Goal: Task Accomplishment & Management: Complete application form

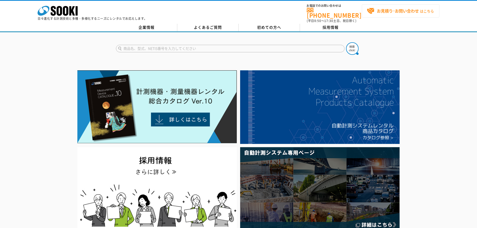
click at [401, 14] on span "お見積り･お問い合わせ はこちら" at bounding box center [400, 11] width 67 height 8
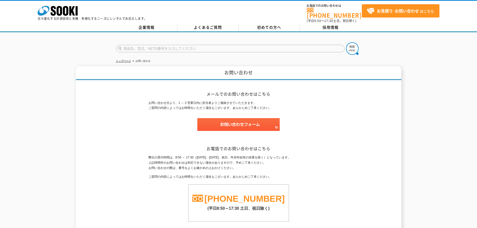
scroll to position [50, 0]
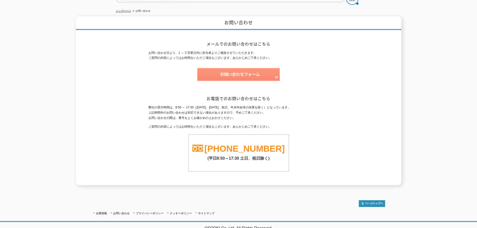
click at [240, 68] on img at bounding box center [238, 74] width 82 height 13
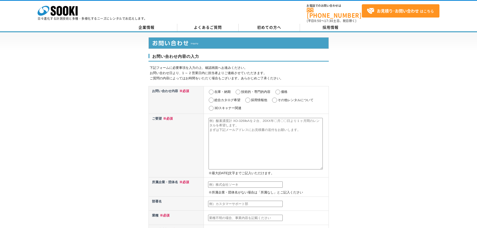
click at [228, 128] on textarea at bounding box center [266, 144] width 114 height 52
